Goal: Navigation & Orientation: Understand site structure

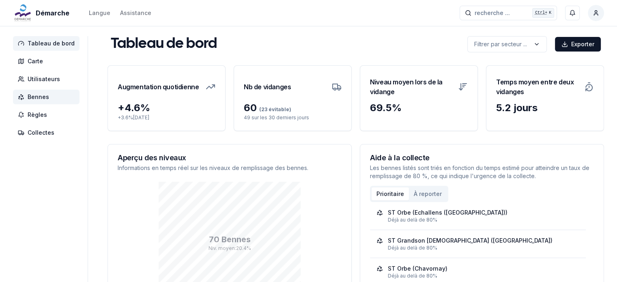
click at [43, 98] on span "Bennes" at bounding box center [39, 97] width 22 height 8
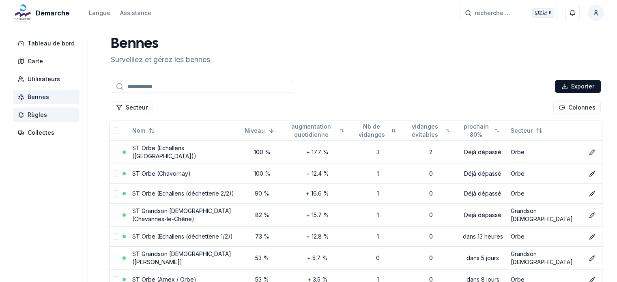
click at [32, 119] on span "Règles" at bounding box center [46, 115] width 67 height 15
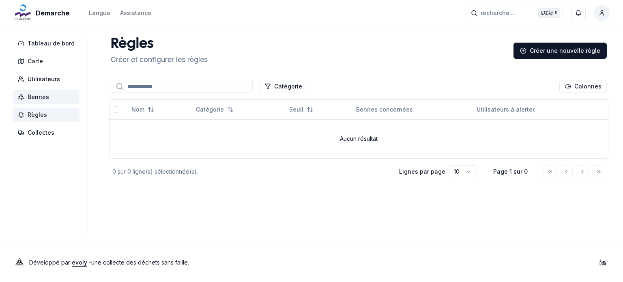
click at [27, 99] on span "Bennes" at bounding box center [46, 97] width 67 height 15
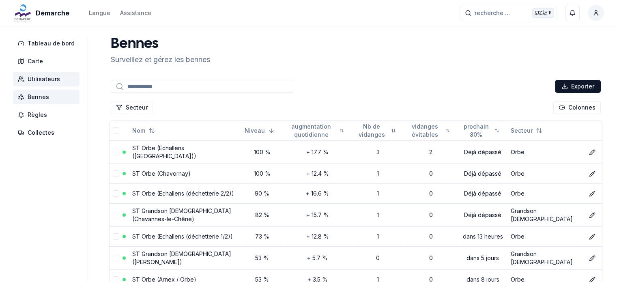
click at [36, 82] on span "Utilisateurs" at bounding box center [44, 79] width 32 height 8
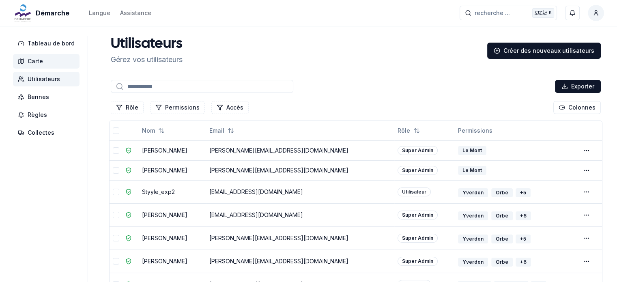
click at [33, 60] on span "Carte" at bounding box center [35, 61] width 15 height 8
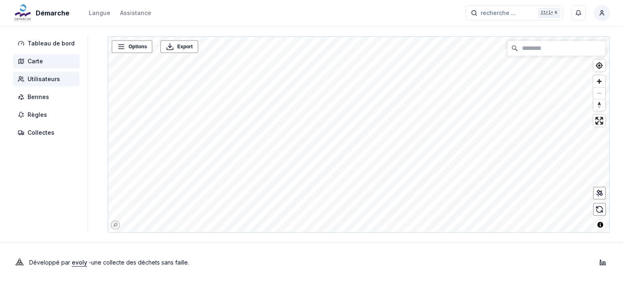
click at [34, 77] on span "Utilisateurs" at bounding box center [44, 79] width 32 height 8
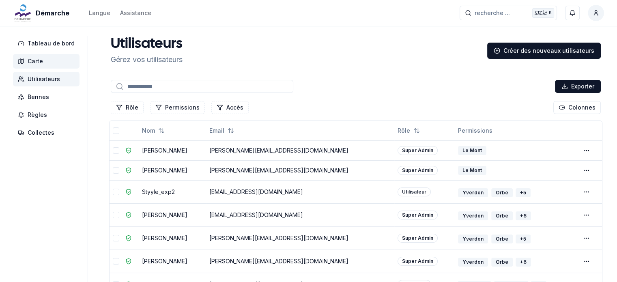
click at [37, 64] on span "Carte" at bounding box center [35, 61] width 15 height 8
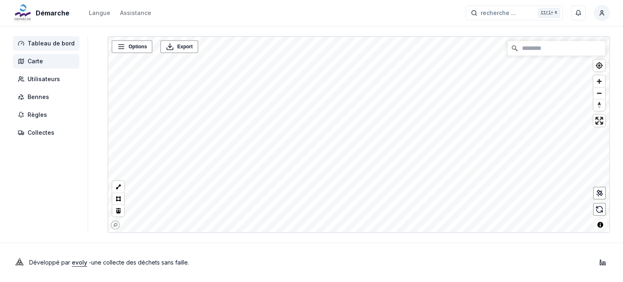
click at [39, 47] on span "Tableau de bord" at bounding box center [51, 43] width 47 height 8
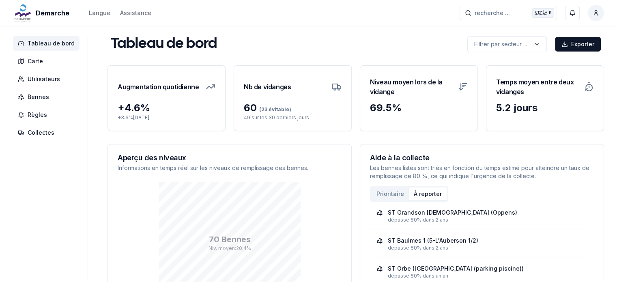
click at [435, 192] on button "À reporter" at bounding box center [428, 193] width 38 height 13
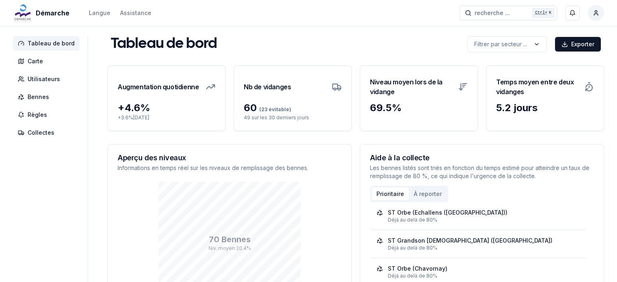
click at [390, 191] on button "Prioritaire" at bounding box center [390, 193] width 37 height 13
click at [433, 191] on button "À reporter" at bounding box center [428, 193] width 38 height 13
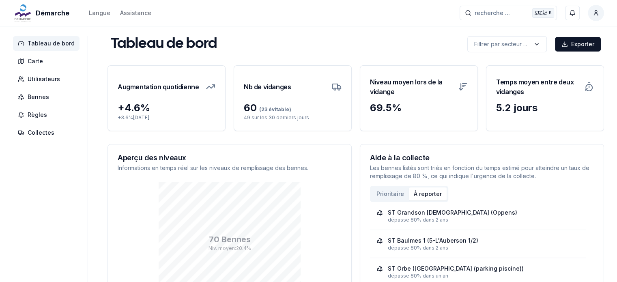
click at [387, 190] on button "Prioritaire" at bounding box center [390, 193] width 37 height 13
